Goal: Check status: Check status

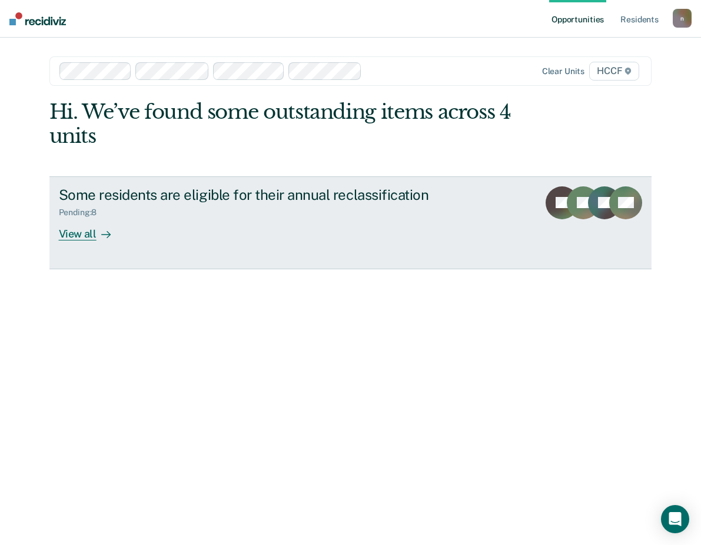
click at [111, 225] on div "View all" at bounding box center [92, 229] width 66 height 23
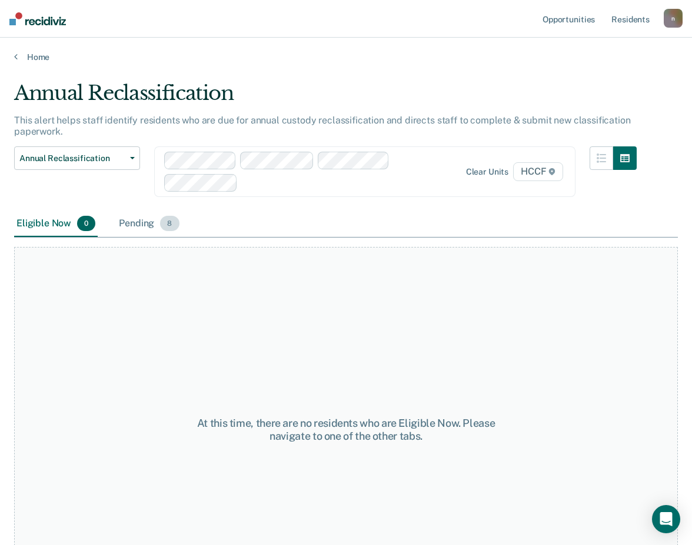
click at [142, 229] on div "Pending 8" at bounding box center [148, 224] width 65 height 26
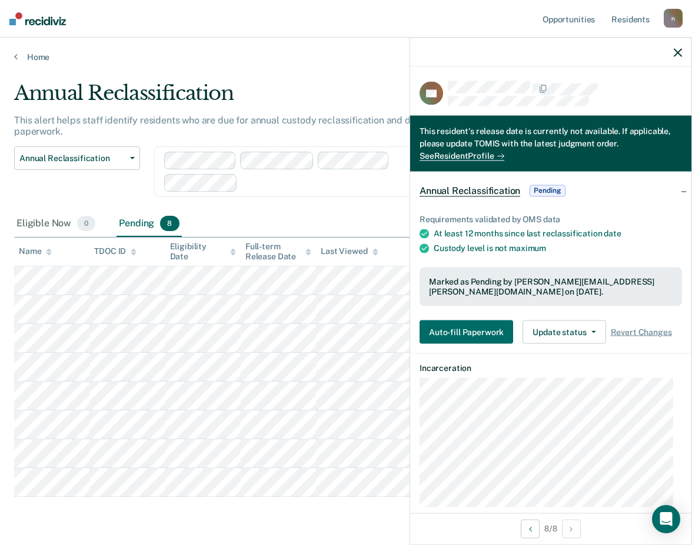
click at [276, 513] on div "Annual Reclassification This alert helps staff identify residents who are due f…" at bounding box center [346, 306] width 664 height 450
click at [676, 52] on icon "button" at bounding box center [678, 52] width 8 height 8
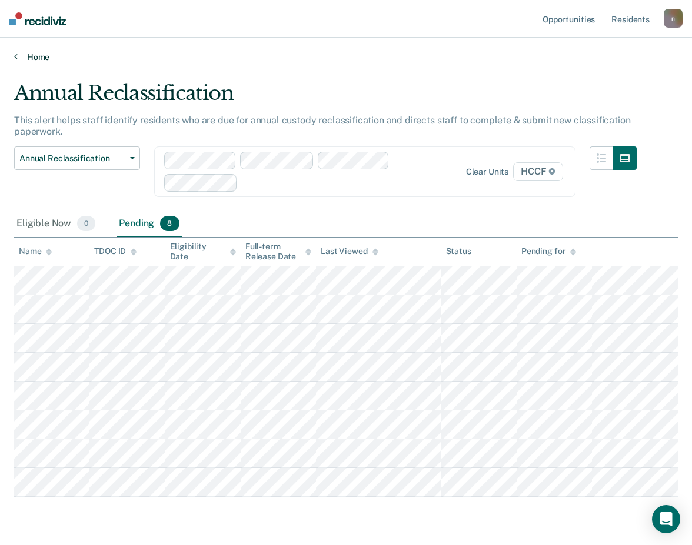
click at [172, 57] on link "Home" at bounding box center [346, 57] width 664 height 11
